Goal: Information Seeking & Learning: Learn about a topic

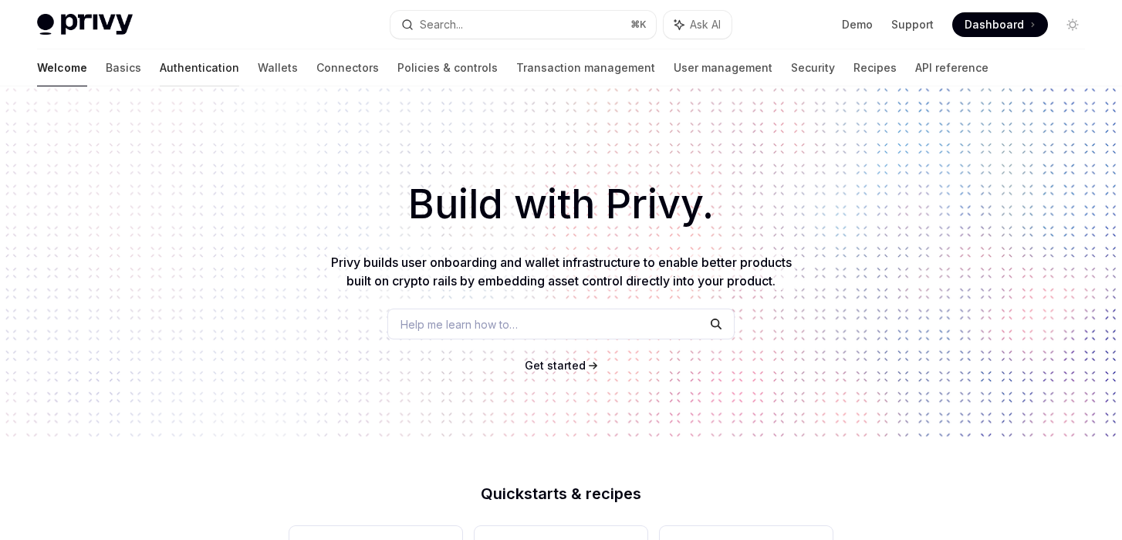
click at [160, 67] on link "Authentication" at bounding box center [200, 67] width 80 height 37
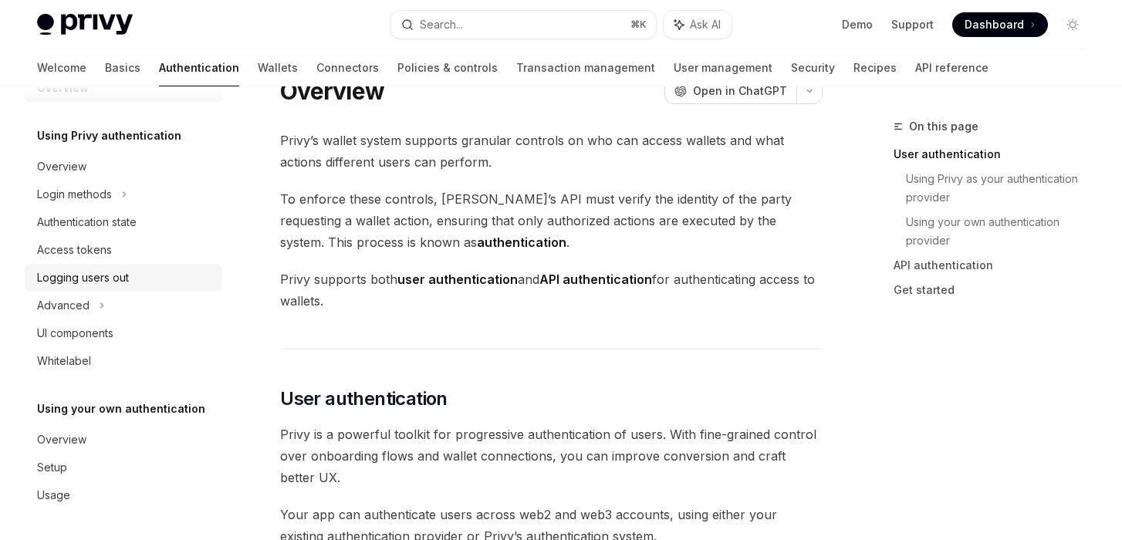
scroll to position [42, 0]
click at [55, 161] on div "Overview" at bounding box center [61, 166] width 49 height 19
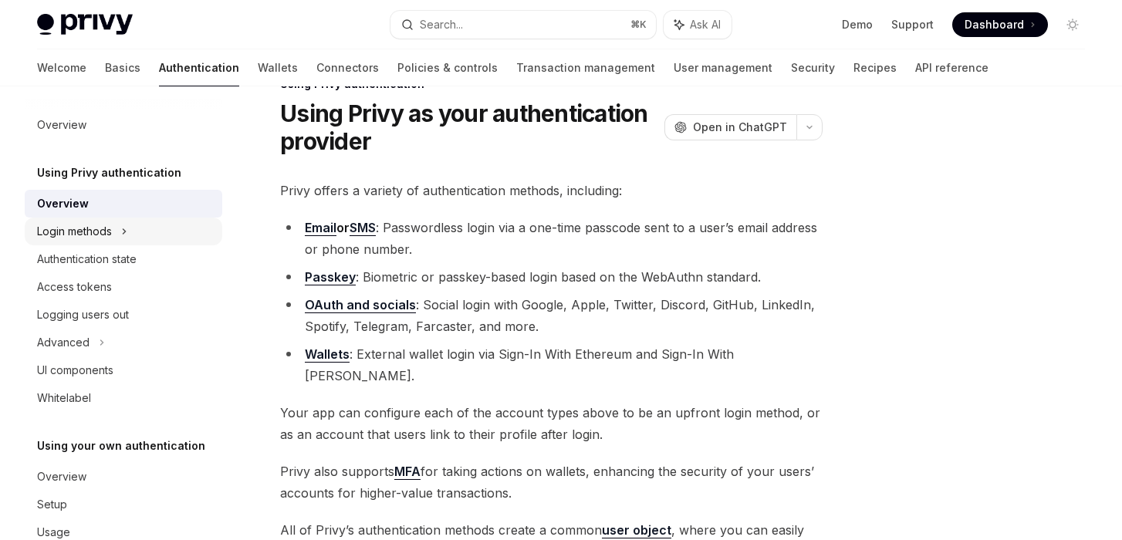
click at [75, 235] on div "Login methods" at bounding box center [74, 231] width 75 height 19
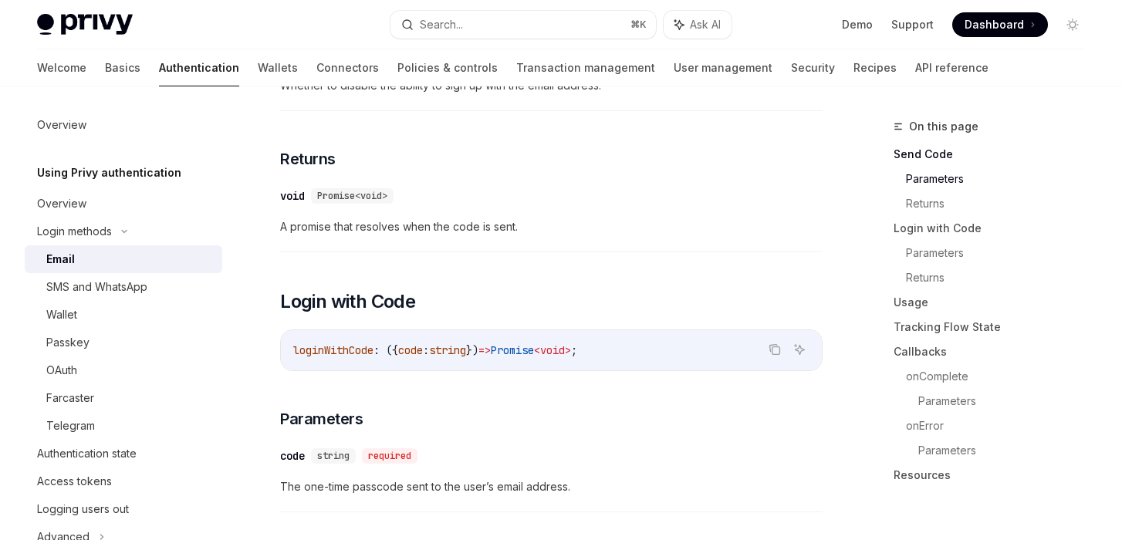
scroll to position [757, 0]
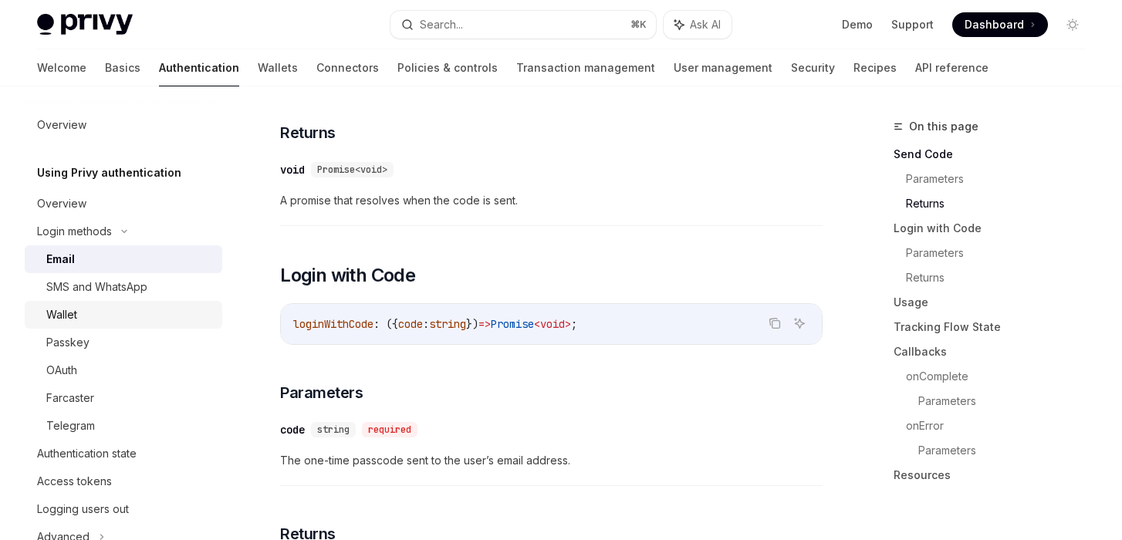
click at [59, 316] on div "Wallet" at bounding box center [61, 315] width 31 height 19
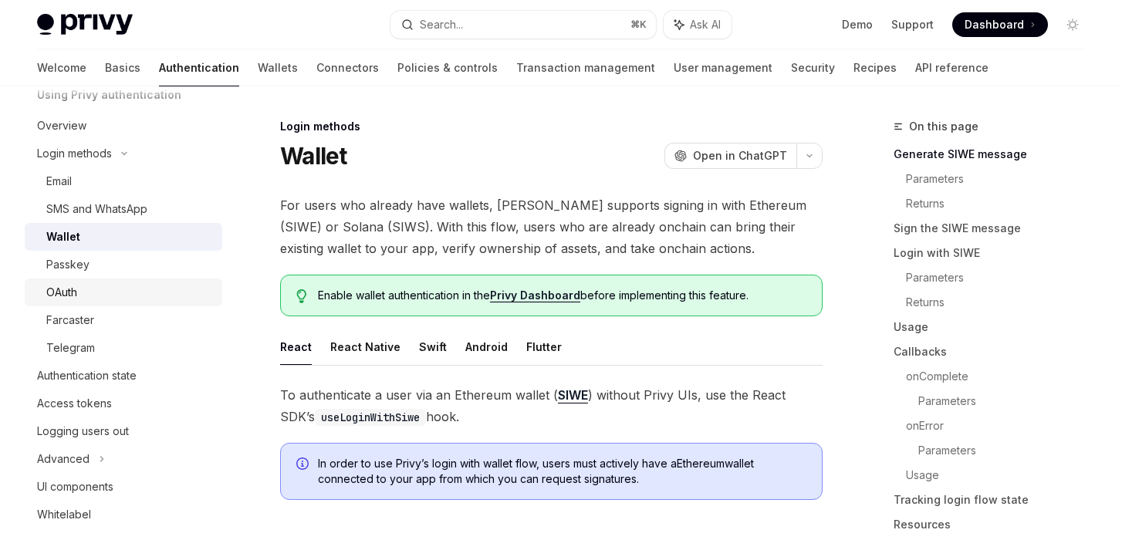
scroll to position [113, 0]
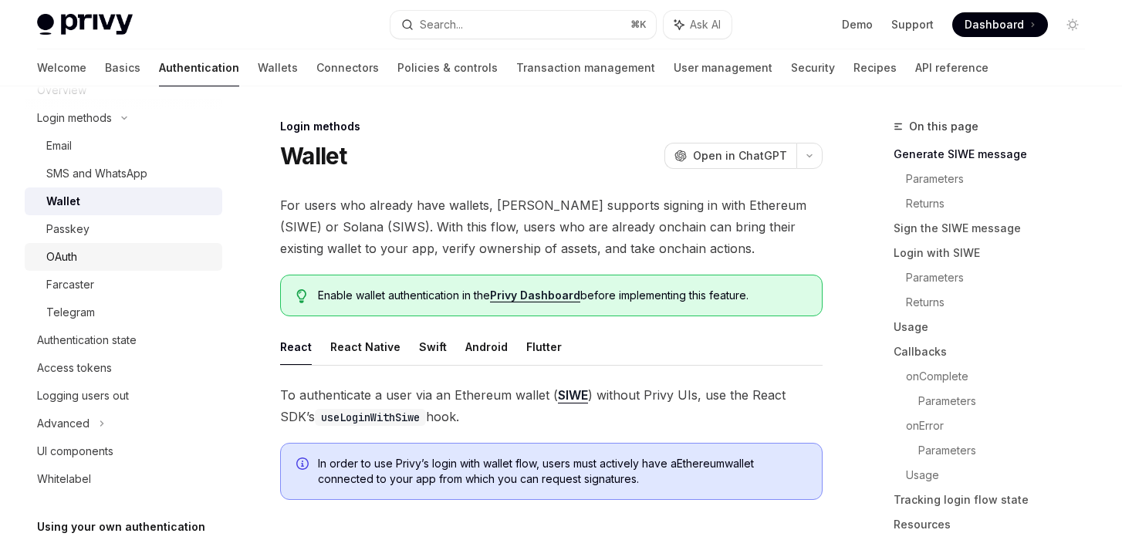
click at [56, 259] on div "OAuth" at bounding box center [61, 257] width 31 height 19
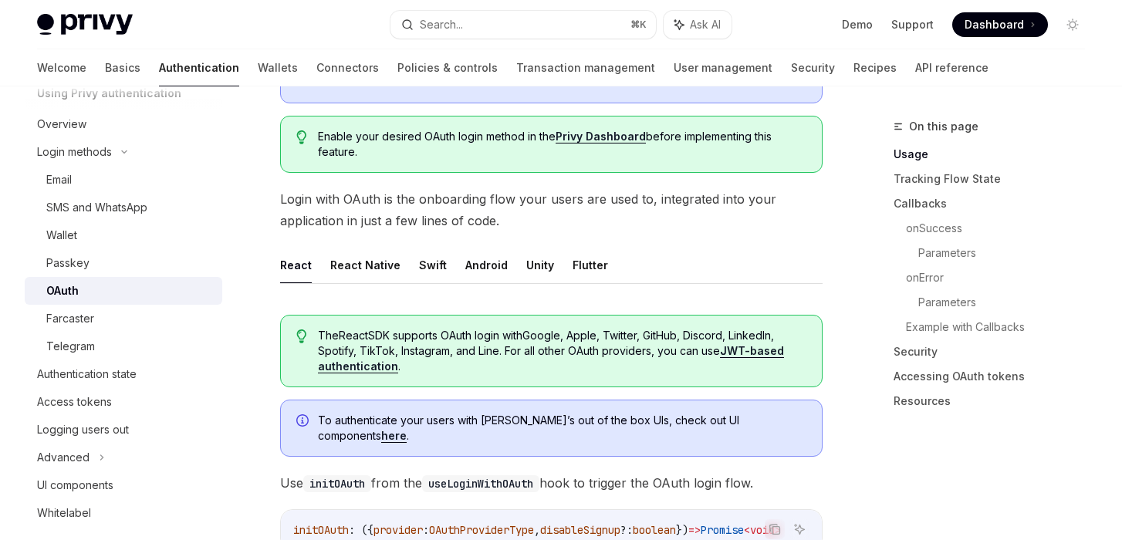
scroll to position [256, 0]
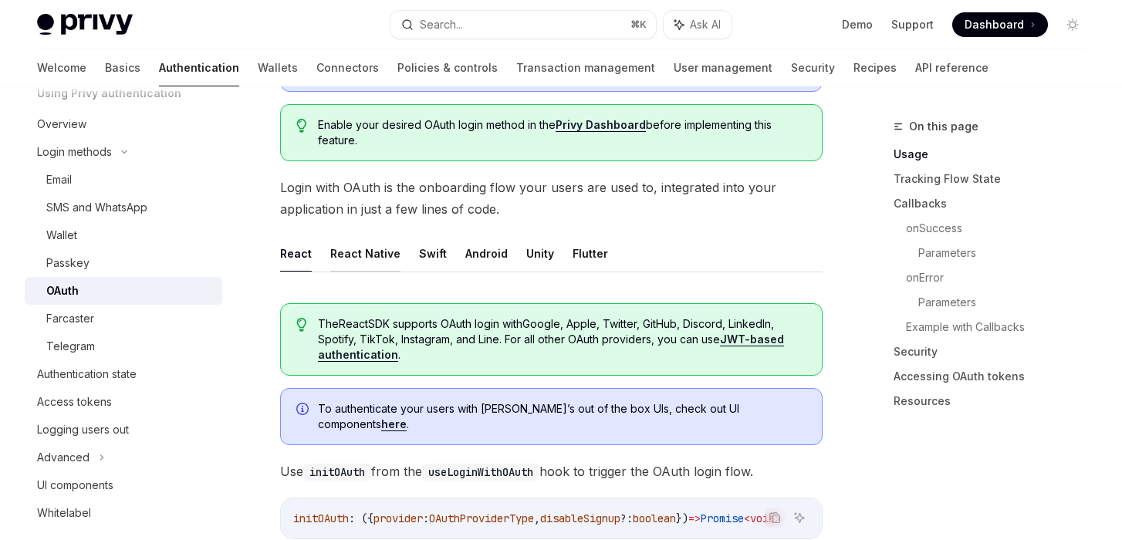
click at [361, 262] on button "React Native" at bounding box center [365, 253] width 70 height 36
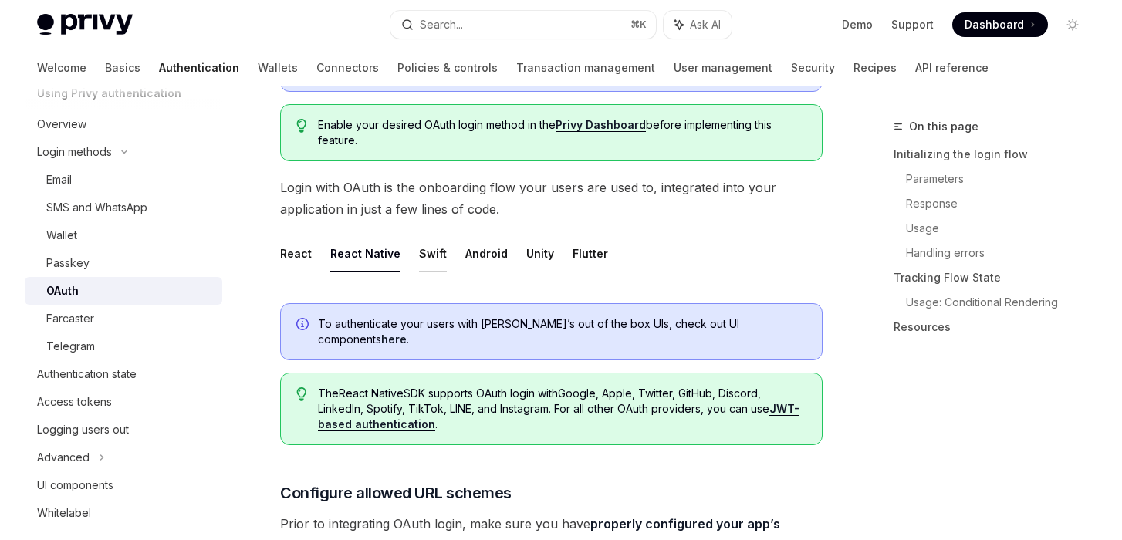
click at [437, 255] on button "Swift" at bounding box center [433, 253] width 28 height 36
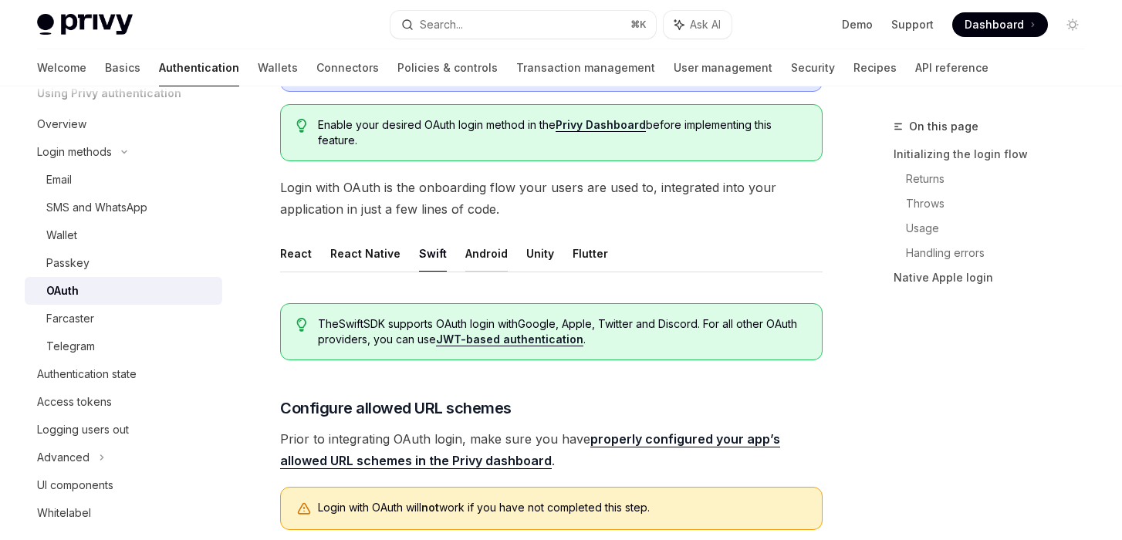
click at [481, 253] on button "Android" at bounding box center [487, 253] width 42 height 36
click at [530, 261] on button "Unity" at bounding box center [540, 253] width 28 height 36
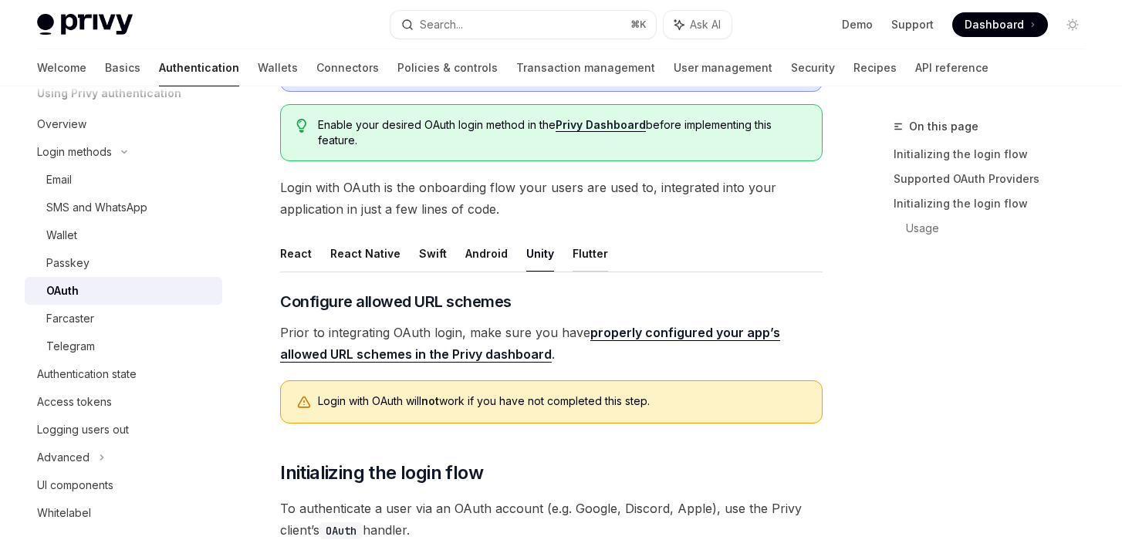
click at [583, 253] on button "Flutter" at bounding box center [591, 253] width 36 height 36
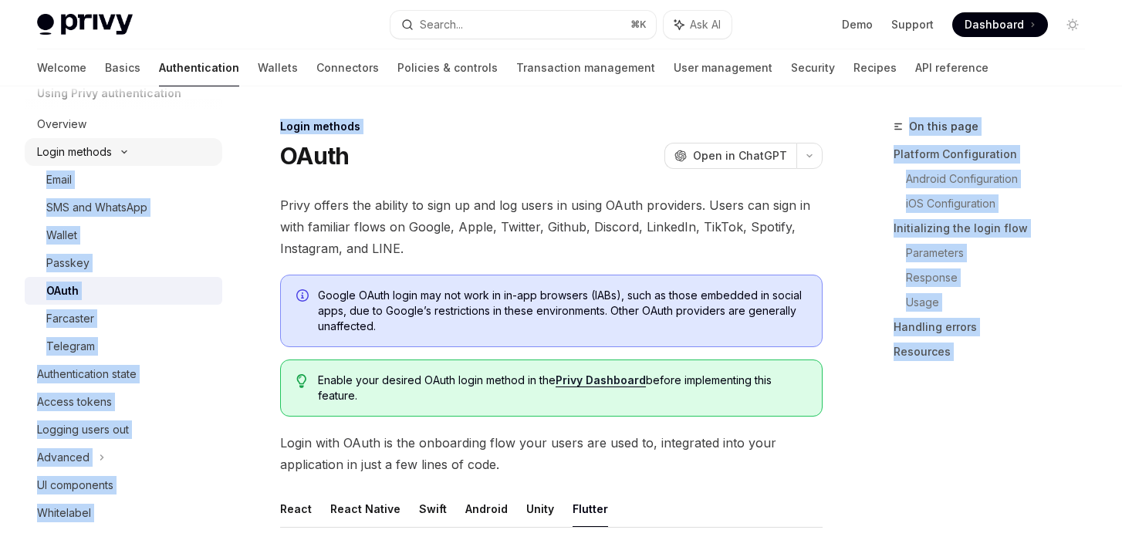
drag, startPoint x: 21, startPoint y: 151, endPoint x: 117, endPoint y: 157, distance: 95.9
click at [186, 161] on div "Login methods" at bounding box center [124, 152] width 198 height 28
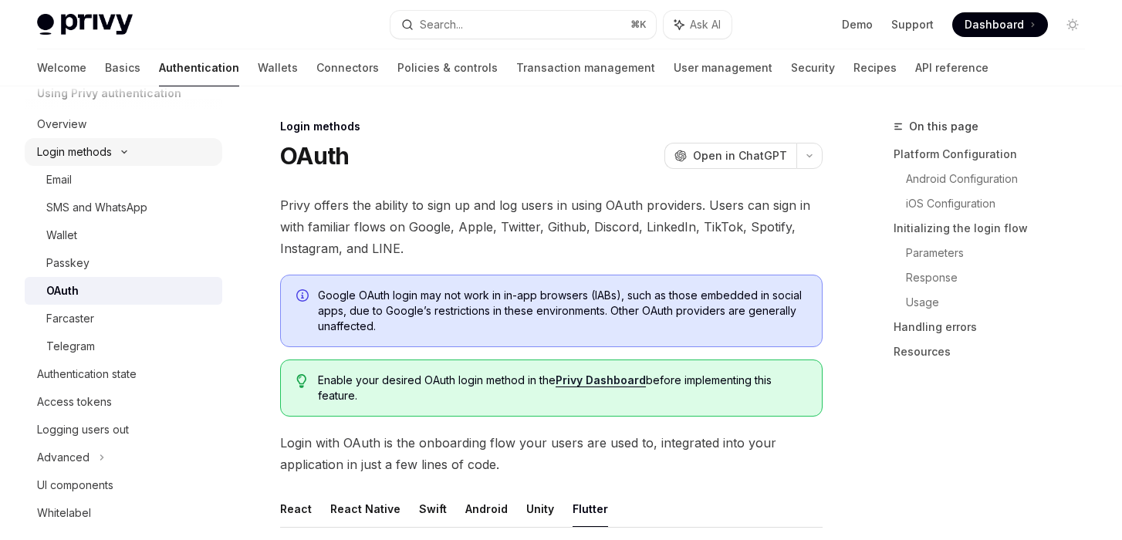
scroll to position [37, 0]
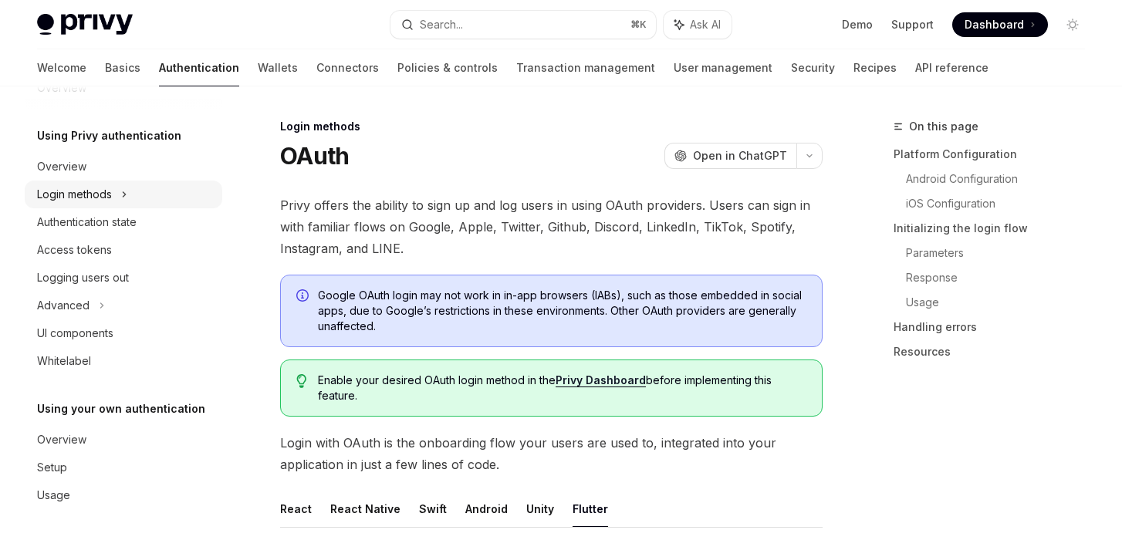
click at [112, 199] on div "Login methods" at bounding box center [74, 194] width 75 height 19
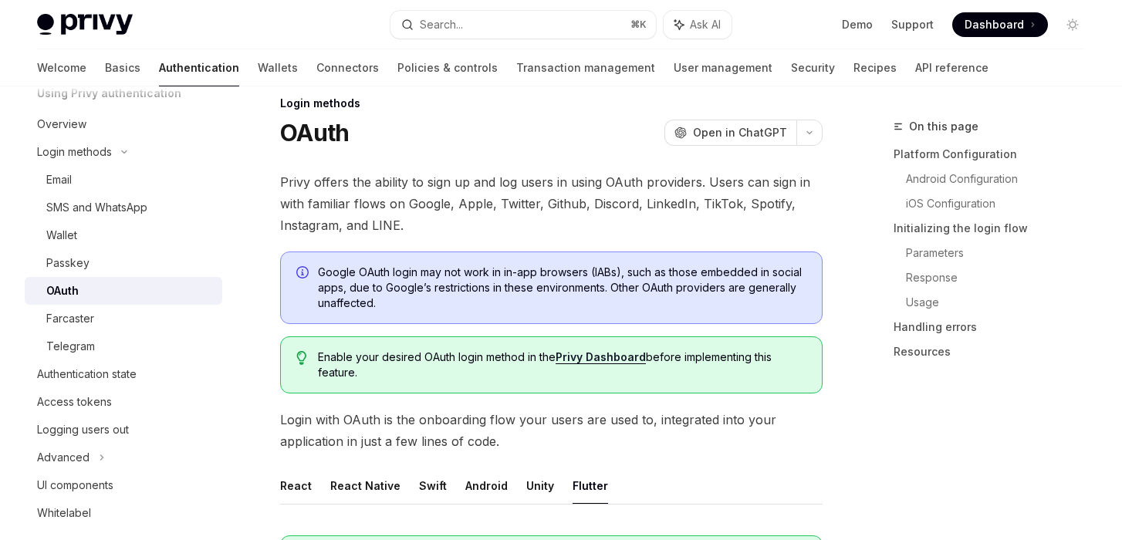
scroll to position [36, 0]
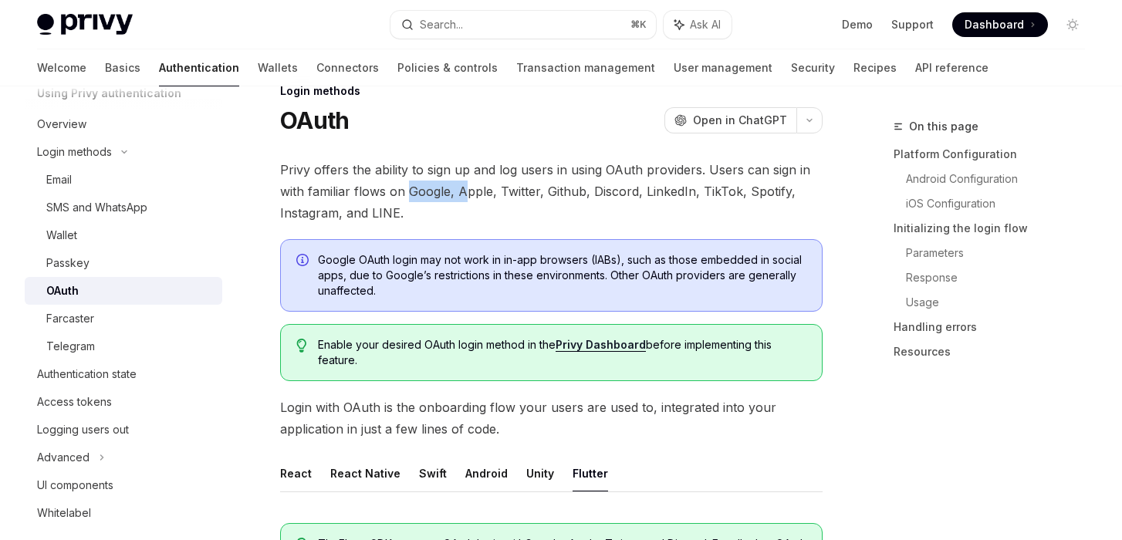
drag, startPoint x: 410, startPoint y: 192, endPoint x: 468, endPoint y: 196, distance: 58.0
click at [468, 196] on span "Privy offers the ability to sign up and log users in using OAuth providers. Use…" at bounding box center [551, 191] width 543 height 65
click at [471, 190] on span "Privy offers the ability to sign up and log users in using OAuth providers. Use…" at bounding box center [551, 191] width 543 height 65
click at [510, 194] on span "Privy offers the ability to sign up and log users in using OAuth providers. Use…" at bounding box center [551, 191] width 543 height 65
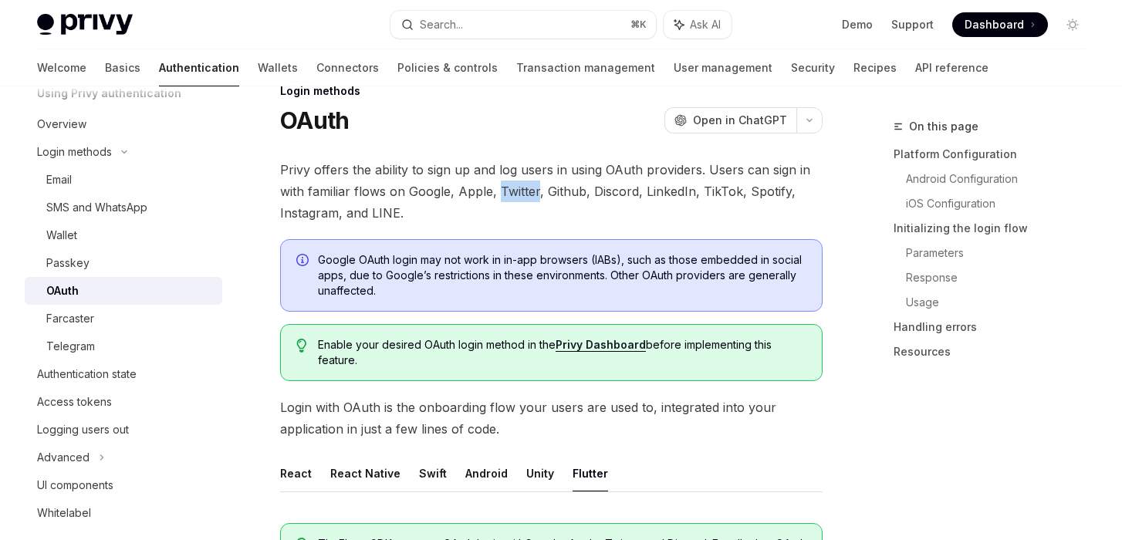
click at [510, 194] on span "Privy offers the ability to sign up and log users in using OAuth providers. Use…" at bounding box center [551, 191] width 543 height 65
click at [662, 198] on span "Privy offers the ability to sign up and log users in using OAuth providers. Use…" at bounding box center [551, 191] width 543 height 65
click at [306, 222] on span "Privy offers the ability to sign up and log users in using OAuth providers. Use…" at bounding box center [551, 193] width 543 height 65
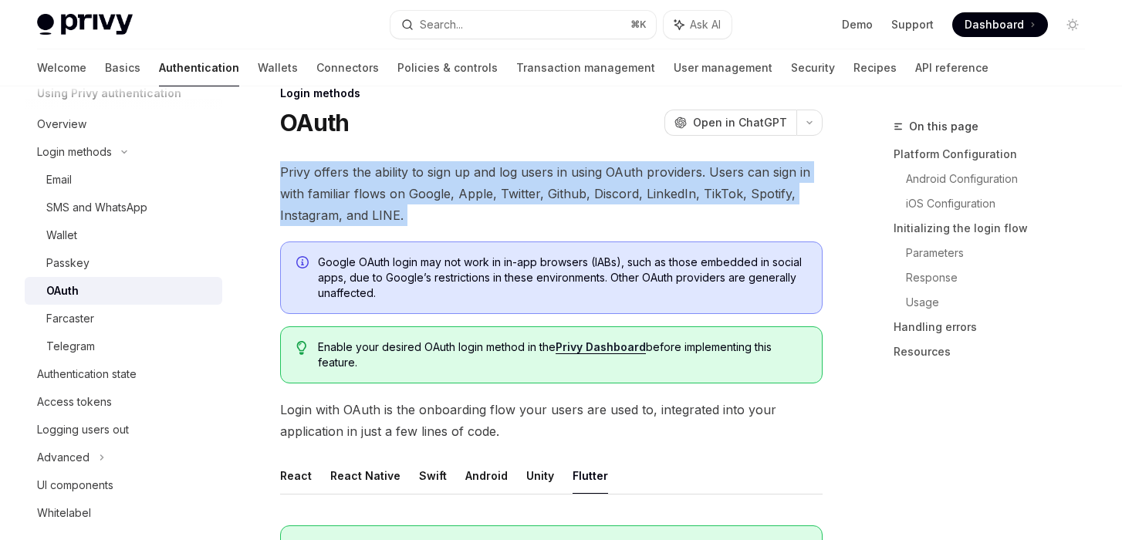
drag, startPoint x: 272, startPoint y: 168, endPoint x: 410, endPoint y: 235, distance: 154.0
click at [492, 215] on span "Privy offers the ability to sign up and log users in using OAuth providers. Use…" at bounding box center [551, 193] width 543 height 65
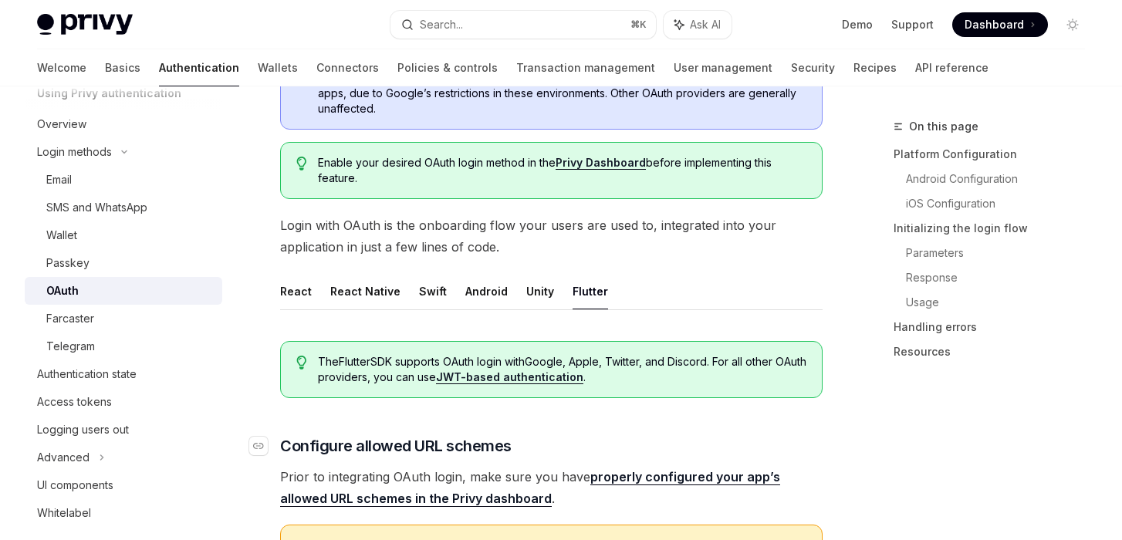
scroll to position [0, 0]
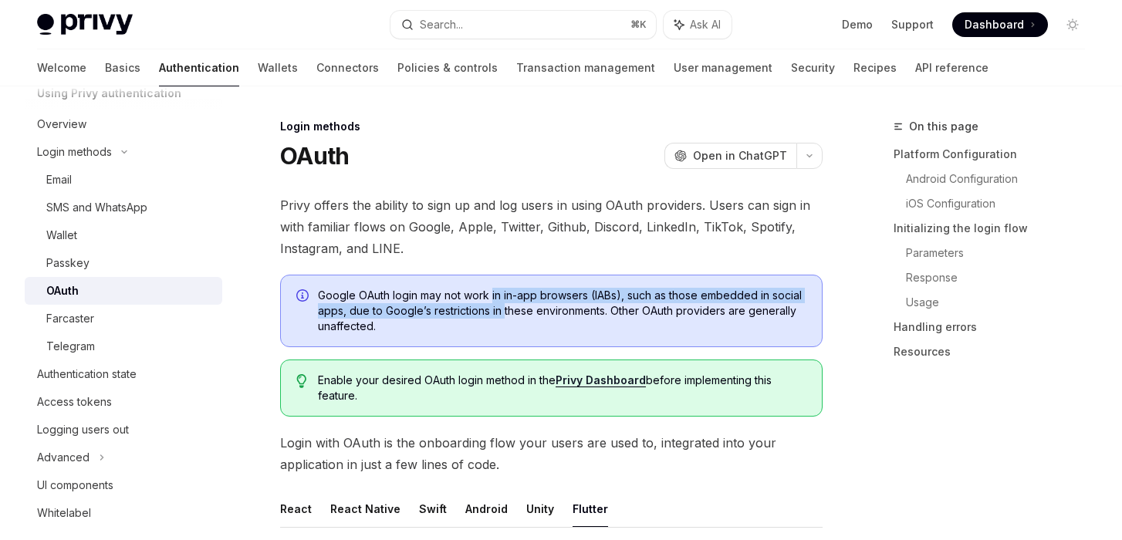
drag, startPoint x: 491, startPoint y: 296, endPoint x: 504, endPoint y: 315, distance: 22.7
click at [504, 315] on span "Google OAuth login may not work in in-app browsers (IABs), such as those embedd…" at bounding box center [562, 311] width 489 height 46
click at [484, 318] on span "Google OAuth login may not work in in-app browsers (IABs), such as those embedd…" at bounding box center [562, 311] width 489 height 46
drag, startPoint x: 489, startPoint y: 294, endPoint x: 498, endPoint y: 317, distance: 24.2
click at [498, 317] on span "Google OAuth login may not work in in-app browsers (IABs), such as those embedd…" at bounding box center [562, 311] width 489 height 46
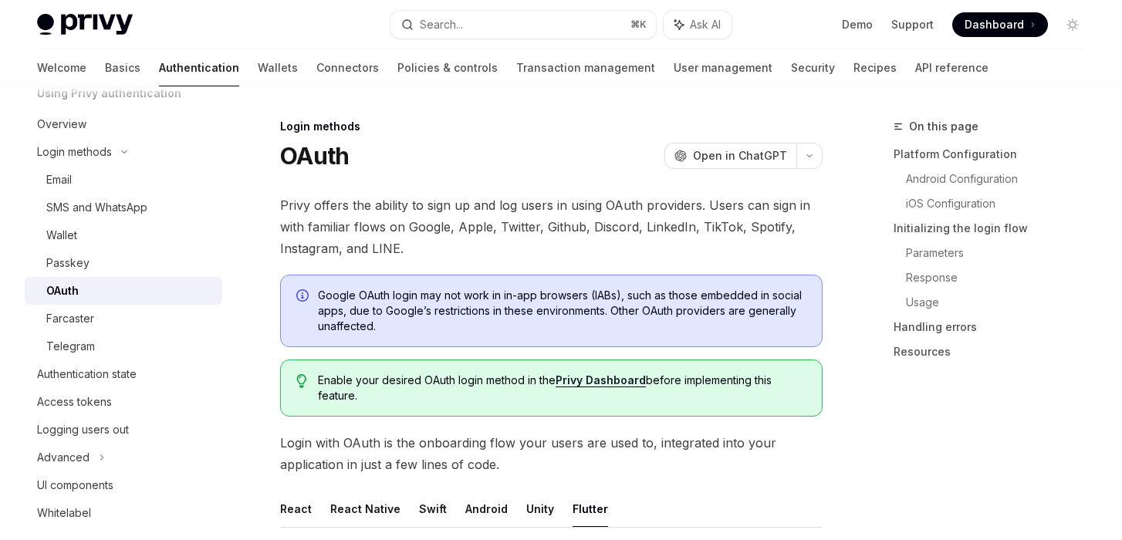
click at [496, 333] on span "Google OAuth login may not work in in-app browsers (IABs), such as those embedd…" at bounding box center [562, 311] width 489 height 46
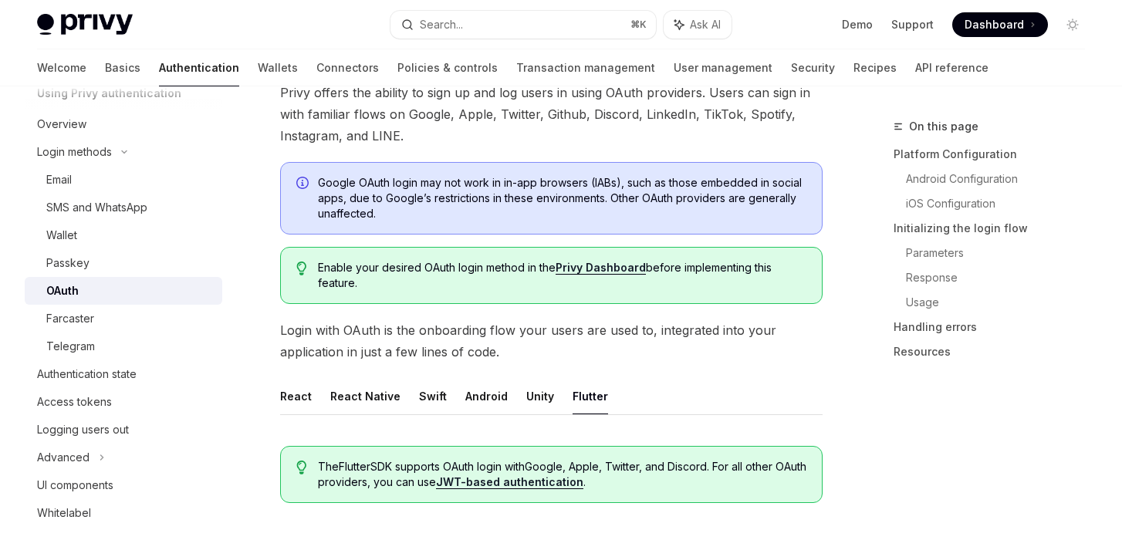
scroll to position [135, 0]
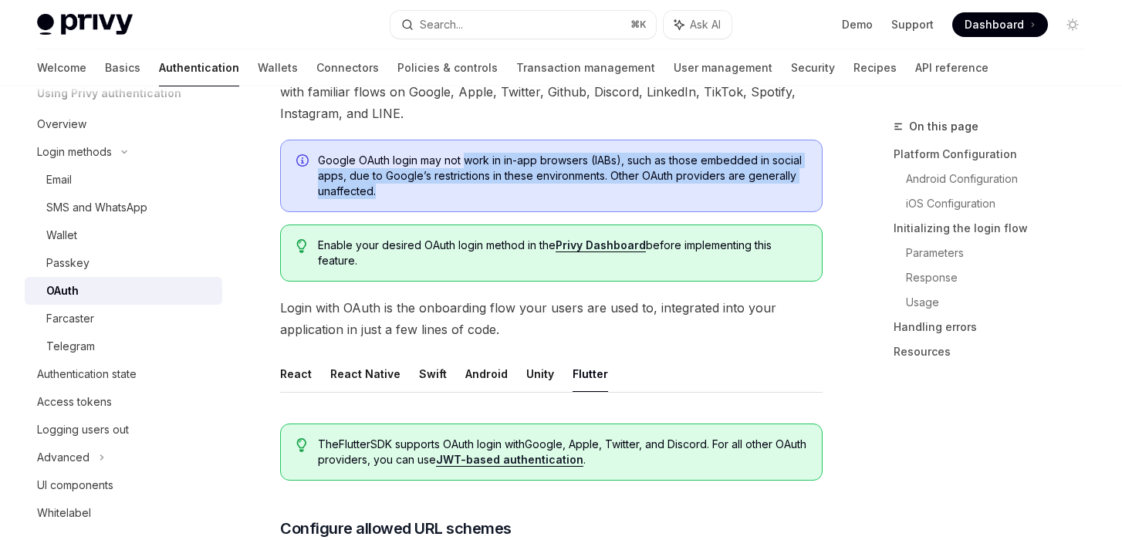
drag, startPoint x: 463, startPoint y: 162, endPoint x: 483, endPoint y: 205, distance: 47.0
click at [483, 205] on div "Google OAuth login may not work in in-app browsers (IABs), such as those embedd…" at bounding box center [551, 176] width 543 height 73
click at [486, 205] on div "Google OAuth login may not work in in-app browsers (IABs), such as those embedd…" at bounding box center [551, 176] width 543 height 73
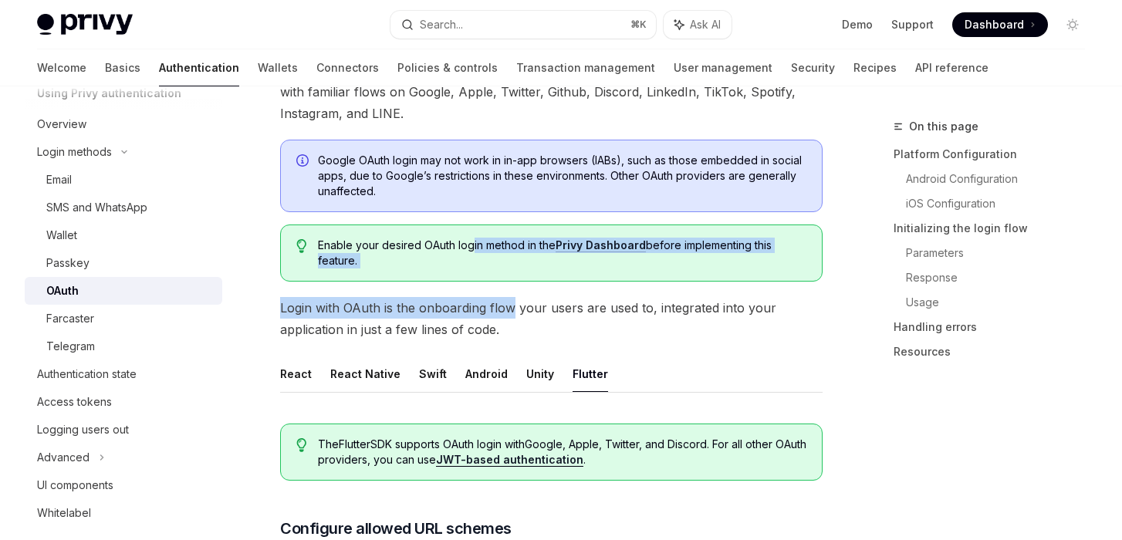
drag, startPoint x: 469, startPoint y: 246, endPoint x: 513, endPoint y: 311, distance: 78.4
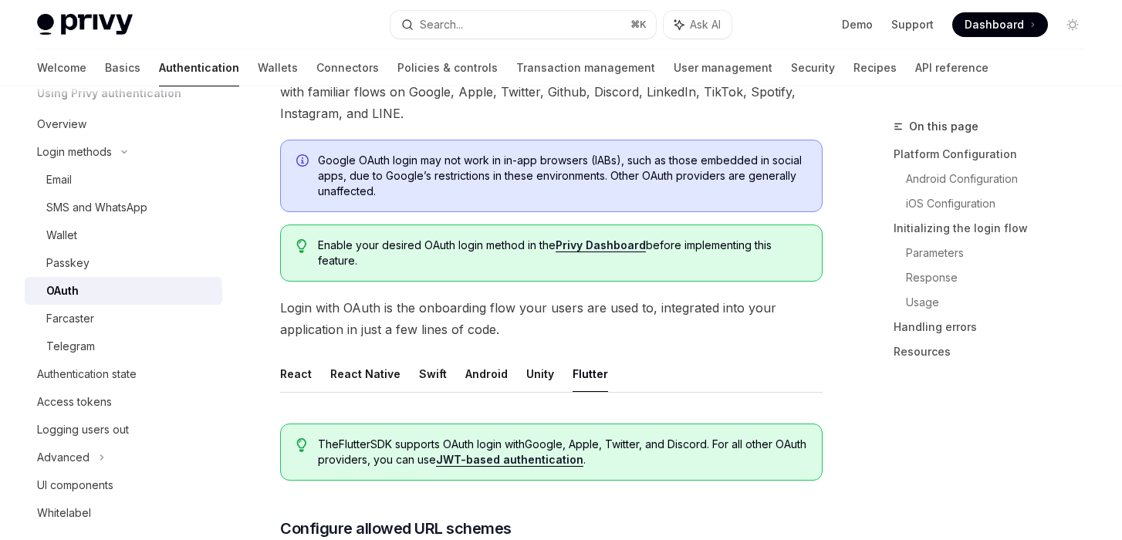
click at [513, 331] on span "Login with OAuth is the onboarding flow your users are used to, integrated into…" at bounding box center [551, 318] width 543 height 43
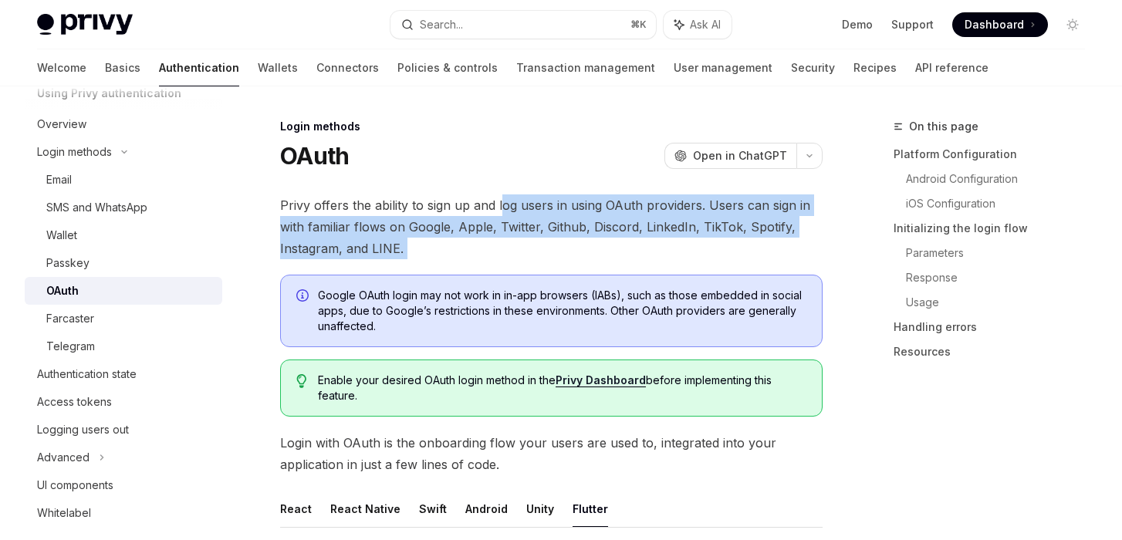
drag, startPoint x: 500, startPoint y: 201, endPoint x: 535, endPoint y: 262, distance: 70.9
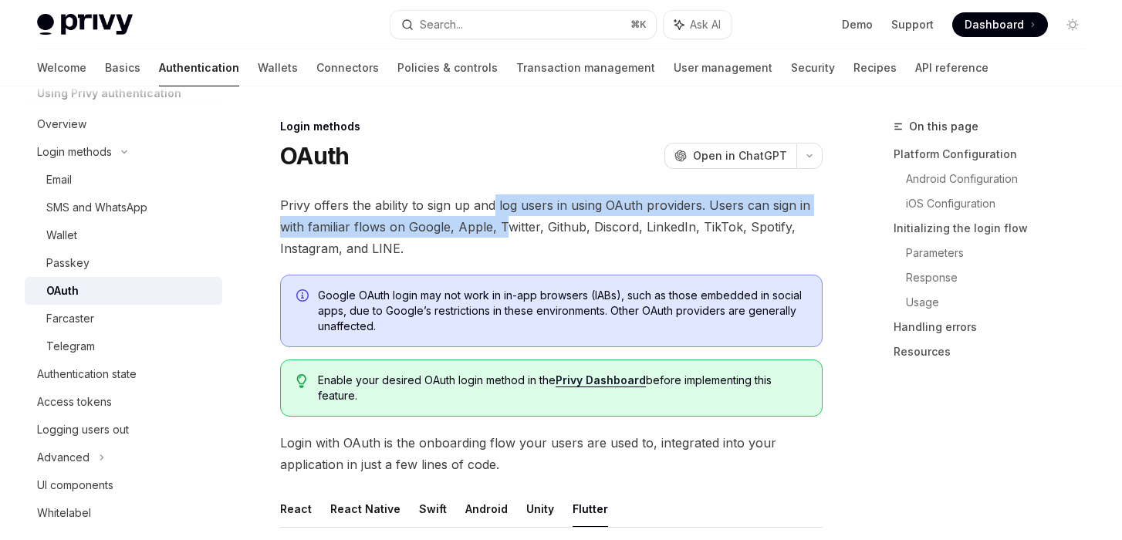
drag, startPoint x: 495, startPoint y: 205, endPoint x: 506, endPoint y: 227, distance: 24.9
click at [506, 227] on span "Privy offers the ability to sign up and log users in using OAuth providers. Use…" at bounding box center [551, 227] width 543 height 65
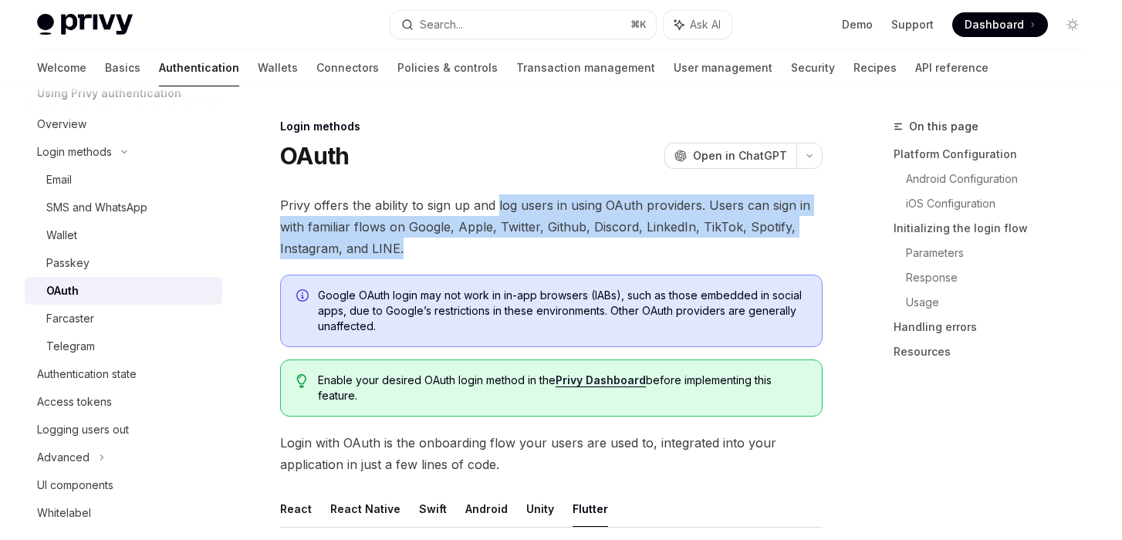
drag, startPoint x: 498, startPoint y: 201, endPoint x: 521, endPoint y: 252, distance: 56.0
click at [521, 252] on span "Privy offers the ability to sign up and log users in using OAuth providers. Use…" at bounding box center [551, 227] width 543 height 65
click at [523, 248] on span "Privy offers the ability to sign up and log users in using OAuth providers. Use…" at bounding box center [551, 227] width 543 height 65
drag, startPoint x: 498, startPoint y: 205, endPoint x: 516, endPoint y: 251, distance: 49.6
click at [516, 251] on span "Privy offers the ability to sign up and log users in using OAuth providers. Use…" at bounding box center [551, 227] width 543 height 65
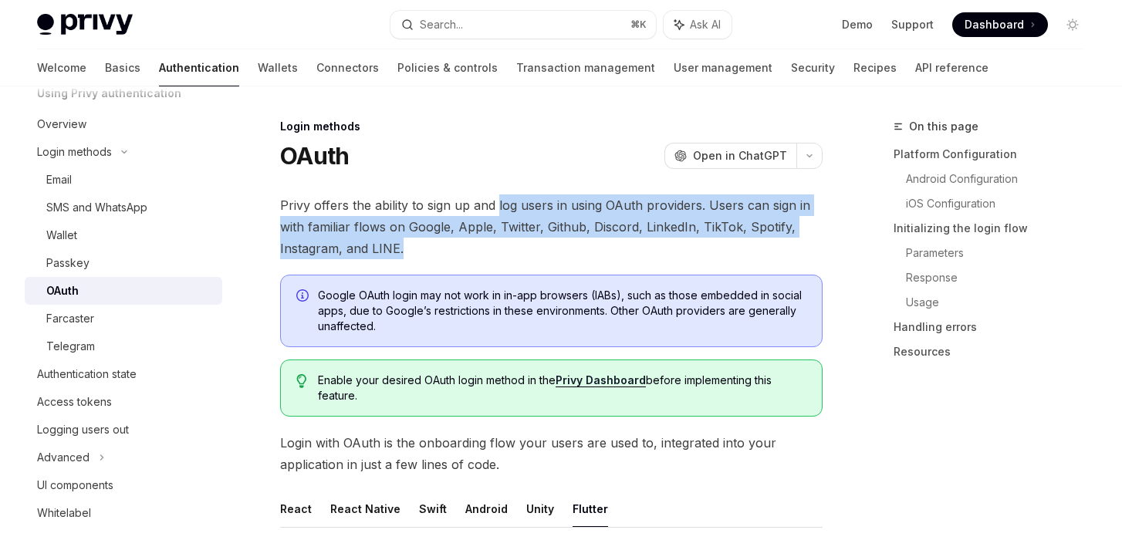
click at [509, 225] on span "Privy offers the ability to sign up and log users in using OAuth providers. Use…" at bounding box center [551, 227] width 543 height 65
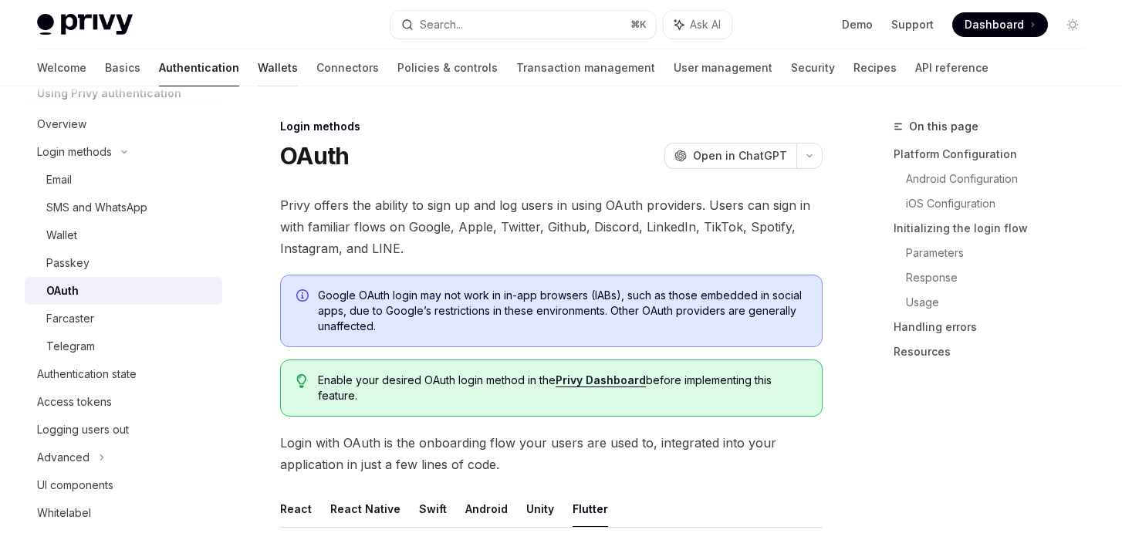
click at [258, 69] on link "Wallets" at bounding box center [278, 67] width 40 height 37
type textarea "*"
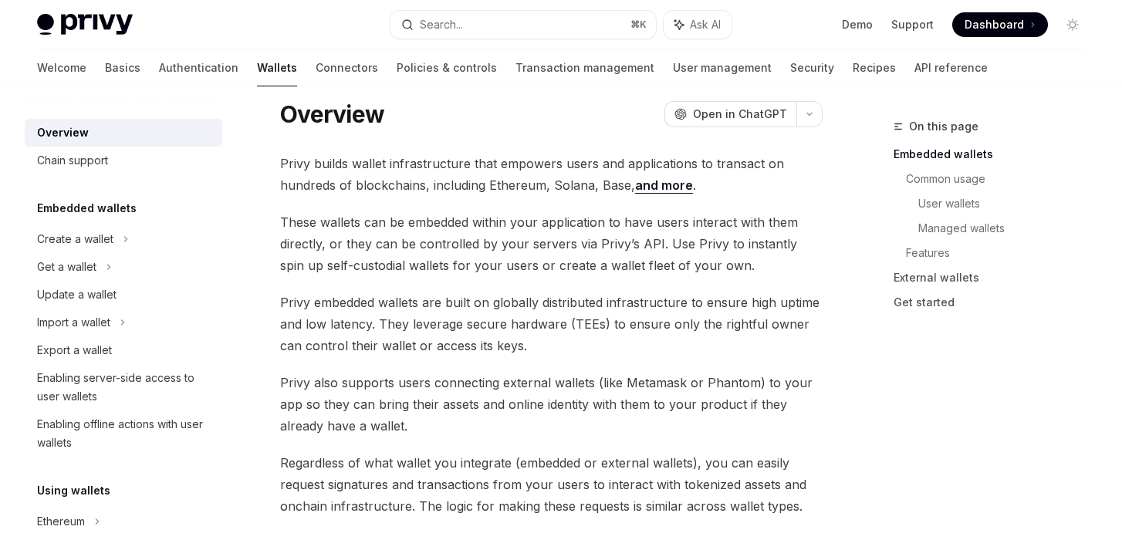
scroll to position [51, 0]
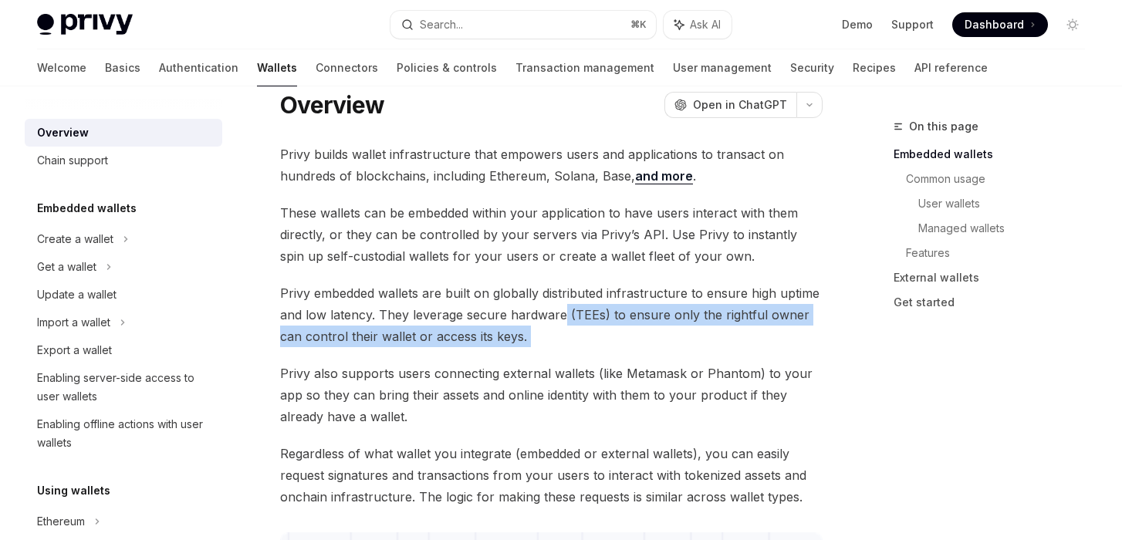
drag, startPoint x: 559, startPoint y: 304, endPoint x: 573, endPoint y: 355, distance: 52.8
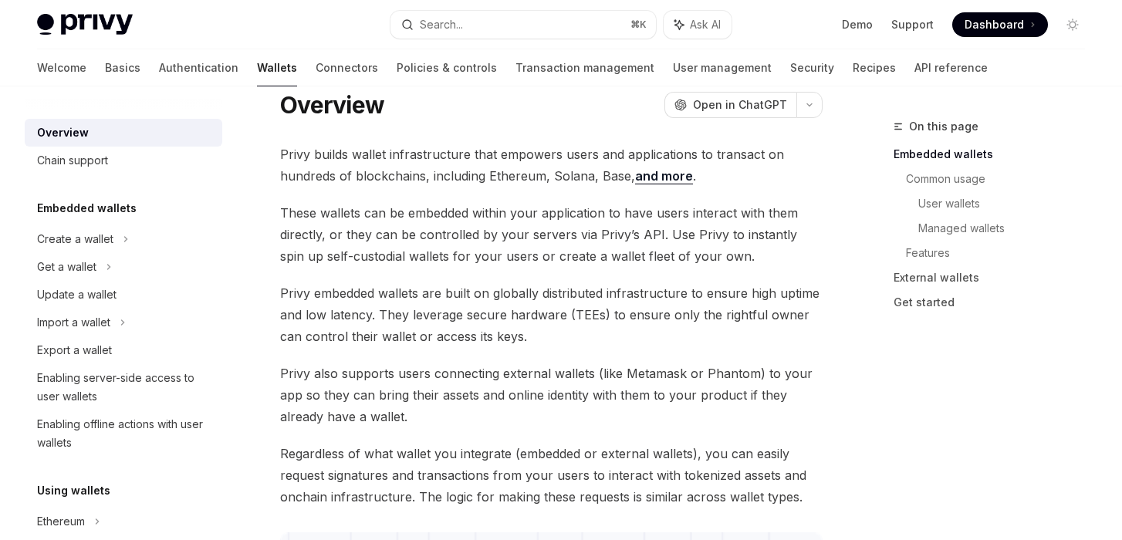
click at [560, 291] on span "Privy embedded wallets are built on globally distributed infrastructure to ensu…" at bounding box center [551, 315] width 543 height 65
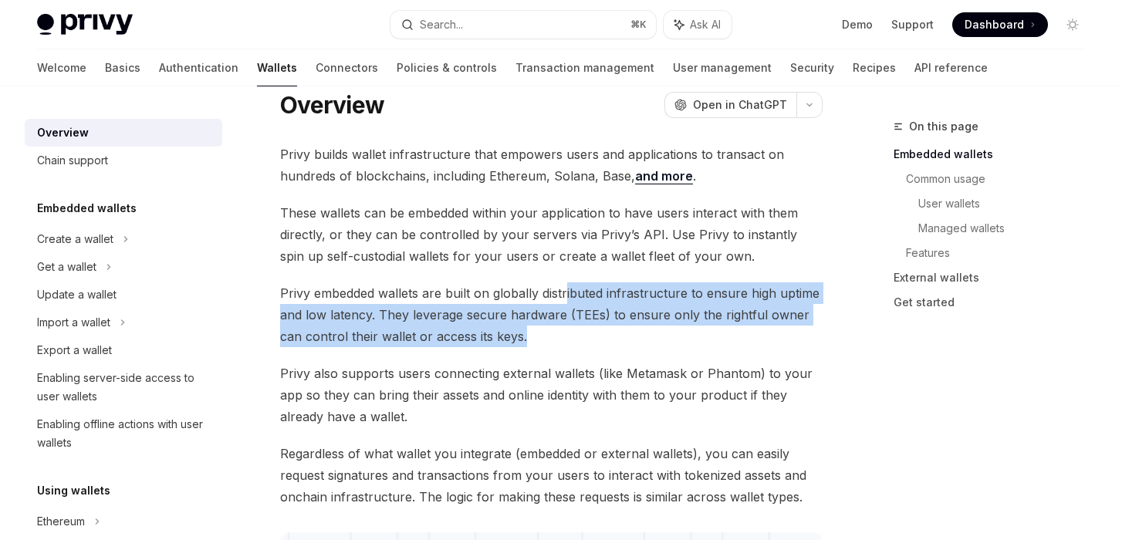
drag, startPoint x: 566, startPoint y: 296, endPoint x: 566, endPoint y: 340, distance: 43.2
click at [566, 340] on span "Privy embedded wallets are built on globally distributed infrastructure to ensu…" at bounding box center [551, 315] width 543 height 65
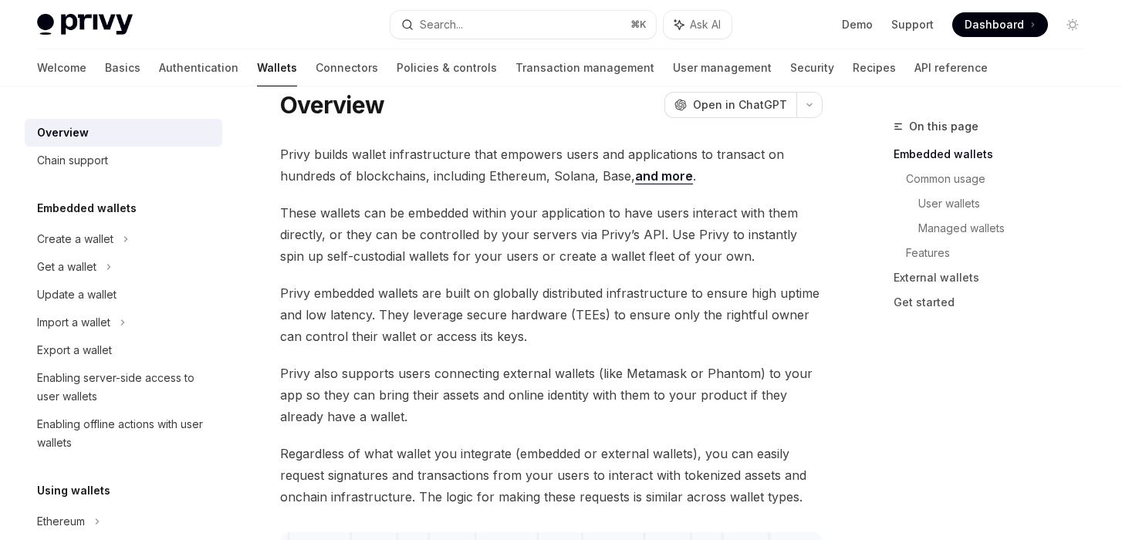
click at [597, 367] on span "Privy also supports users connecting external wallets (like Metamask or Phantom…" at bounding box center [551, 395] width 543 height 65
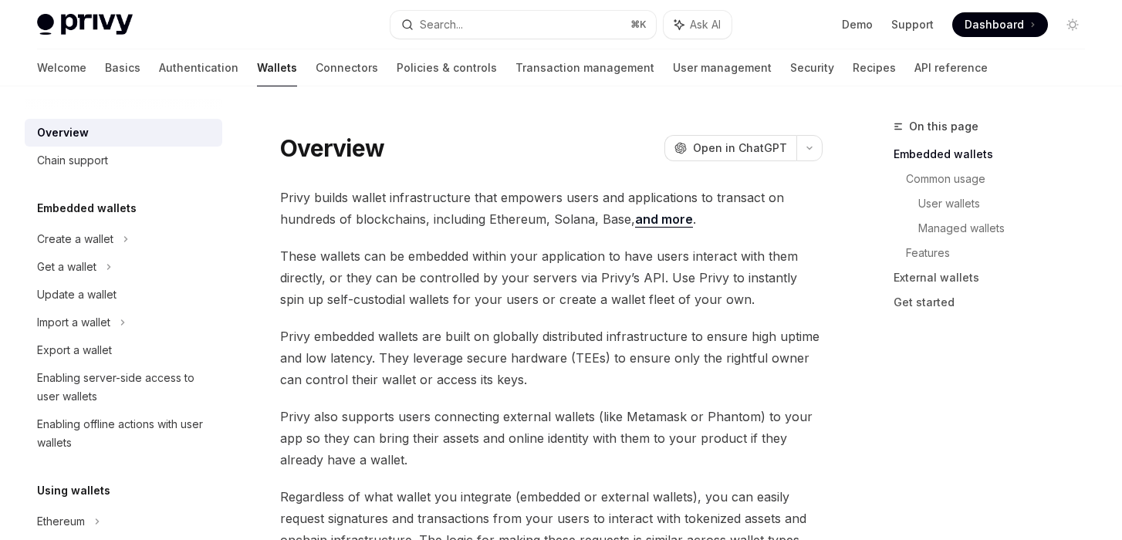
scroll to position [0, 0]
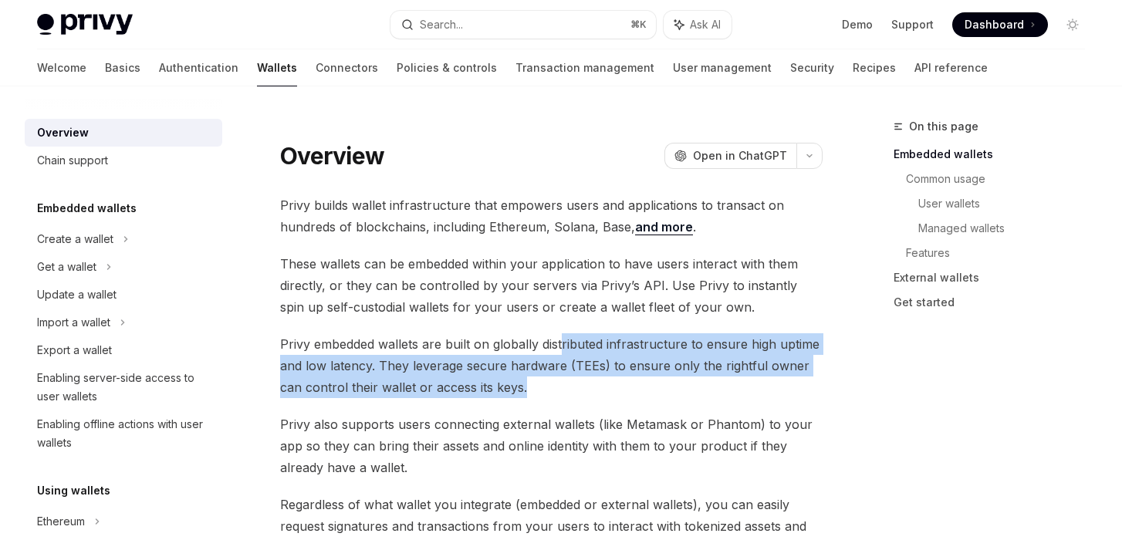
drag, startPoint x: 562, startPoint y: 344, endPoint x: 567, endPoint y: 382, distance: 38.9
click at [567, 382] on span "Privy embedded wallets are built on globally distributed infrastructure to ensu…" at bounding box center [551, 365] width 543 height 65
click at [577, 385] on span "Privy embedded wallets are built on globally distributed infrastructure to ensu…" at bounding box center [551, 365] width 543 height 65
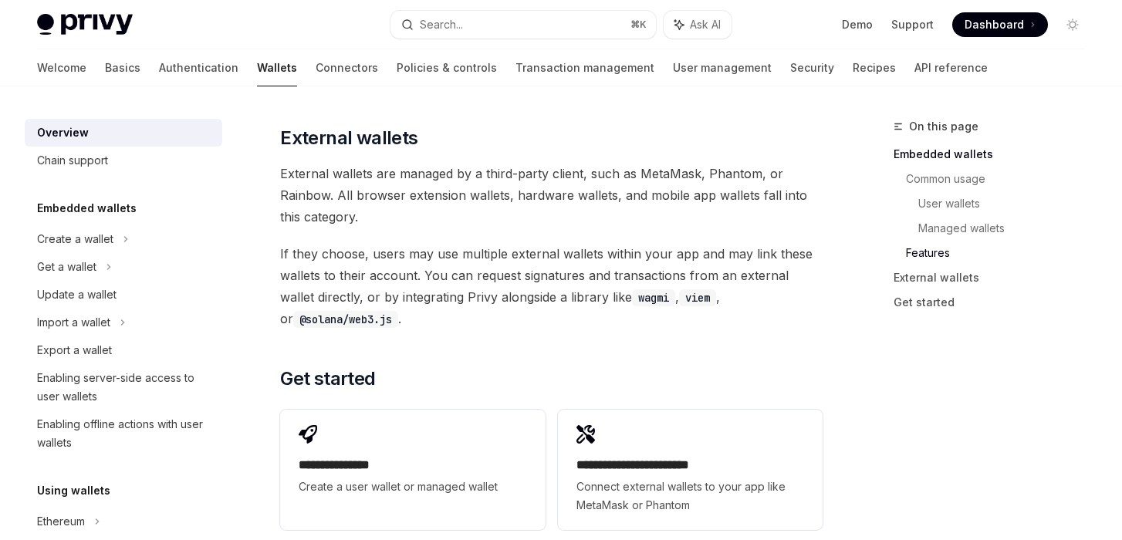
scroll to position [2368, 0]
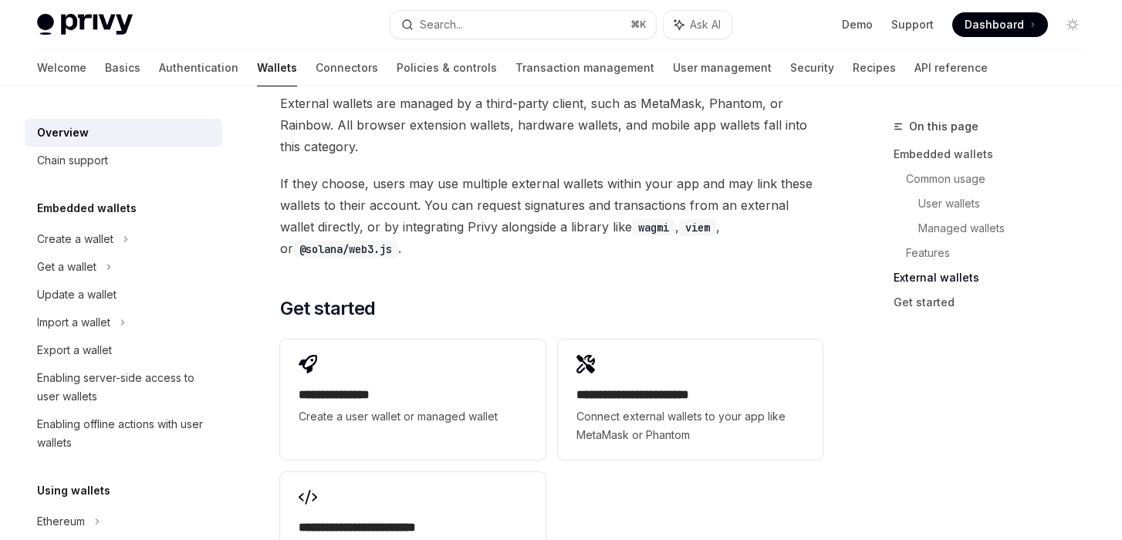
click at [746, 455] on div "**********" at bounding box center [551, 466] width 543 height 266
click at [767, 441] on div "**********" at bounding box center [551, 466] width 543 height 266
click at [526, 186] on span "If they choose, users may use multiple external wallets within your app and may…" at bounding box center [551, 216] width 543 height 86
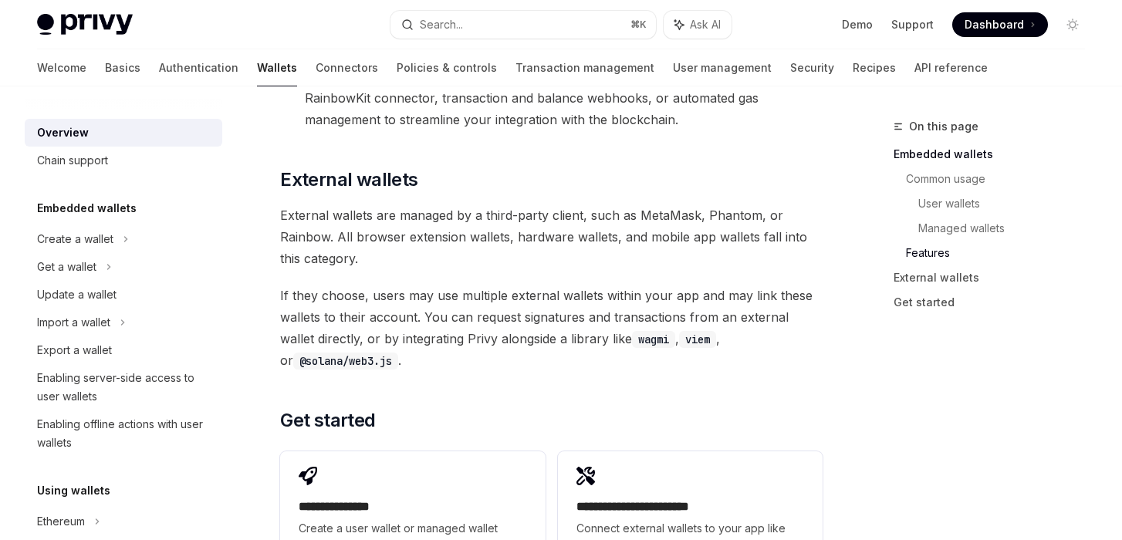
scroll to position [2255, 0]
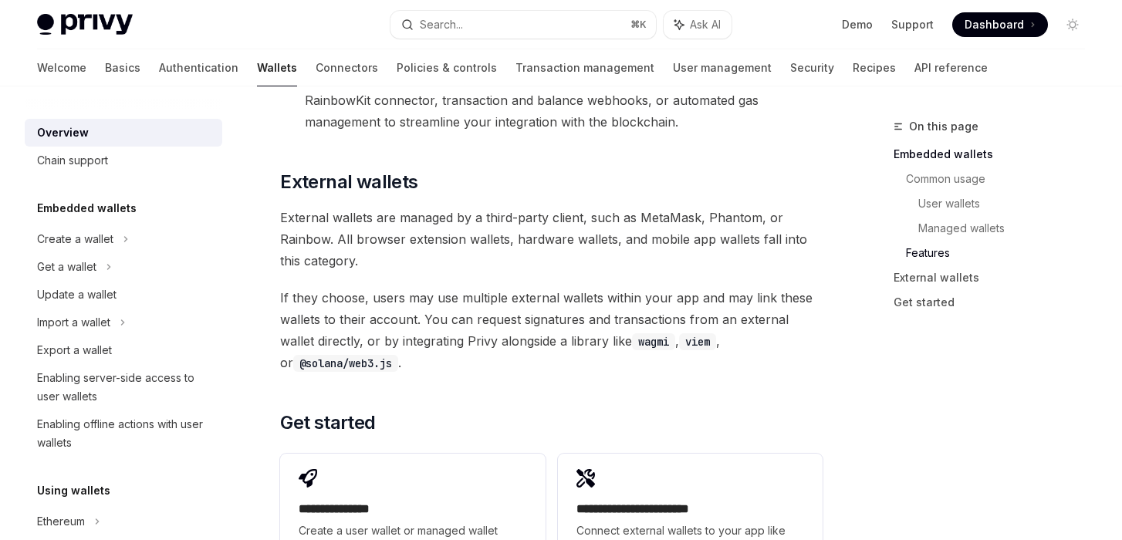
click at [579, 219] on span "External wallets are managed by a third-party client, such as MetaMask, Phantom…" at bounding box center [551, 239] width 543 height 65
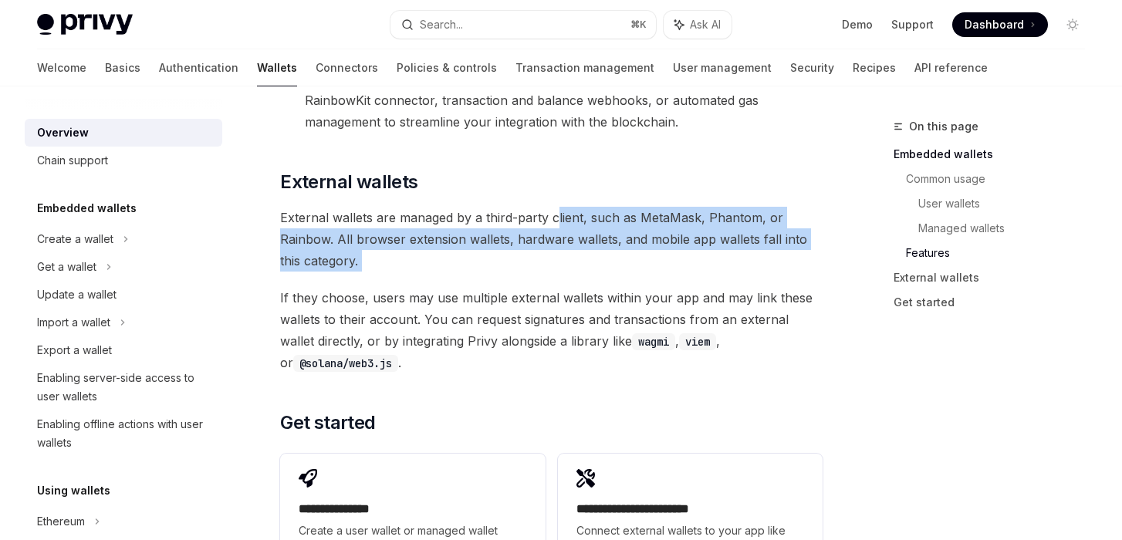
drag, startPoint x: 558, startPoint y: 189, endPoint x: 586, endPoint y: 257, distance: 73.4
click at [585, 242] on span "External wallets are managed by a third-party client, such as MetaMask, Phantom…" at bounding box center [551, 239] width 543 height 65
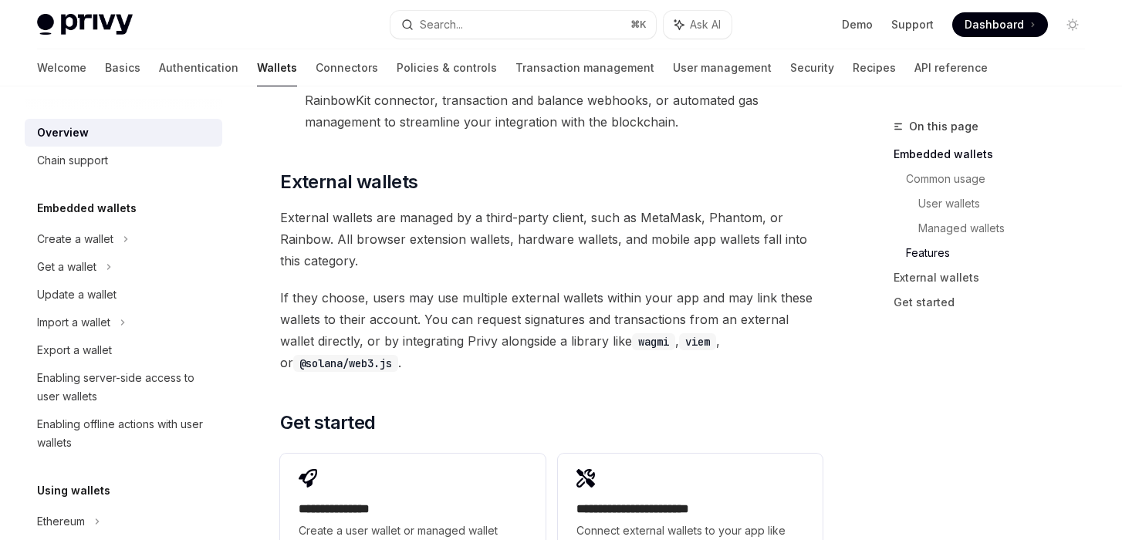
click at [571, 207] on span "External wallets are managed by a third-party client, such as MetaMask, Phantom…" at bounding box center [551, 239] width 543 height 65
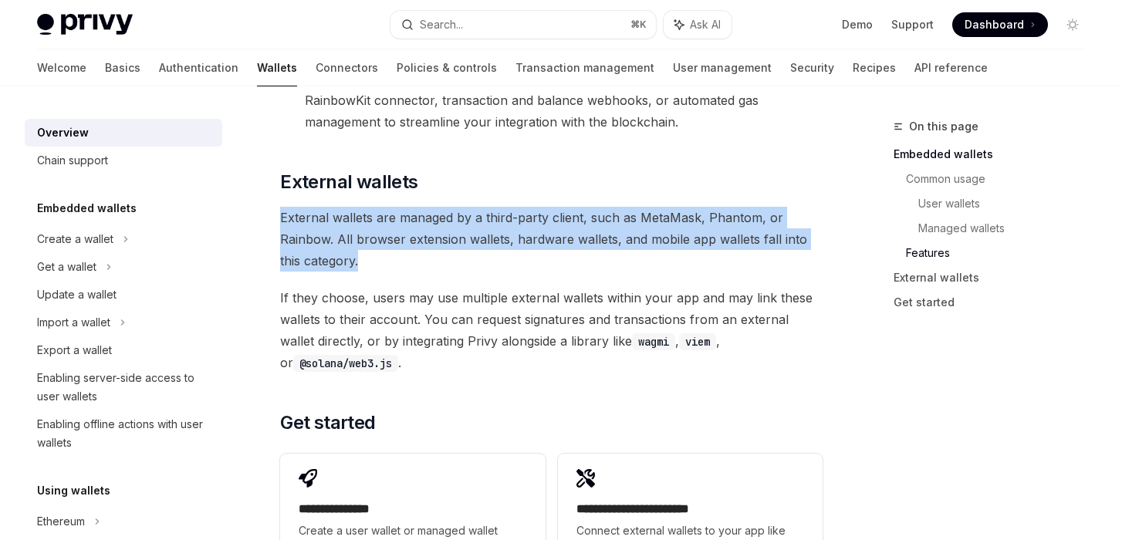
drag, startPoint x: 280, startPoint y: 196, endPoint x: 384, endPoint y: 230, distance: 108.9
click at [384, 230] on span "External wallets are managed by a third-party client, such as MetaMask, Phantom…" at bounding box center [551, 239] width 543 height 65
click at [438, 244] on span "External wallets are managed by a third-party client, such as MetaMask, Phantom…" at bounding box center [551, 239] width 543 height 65
